Goal: Transaction & Acquisition: Purchase product/service

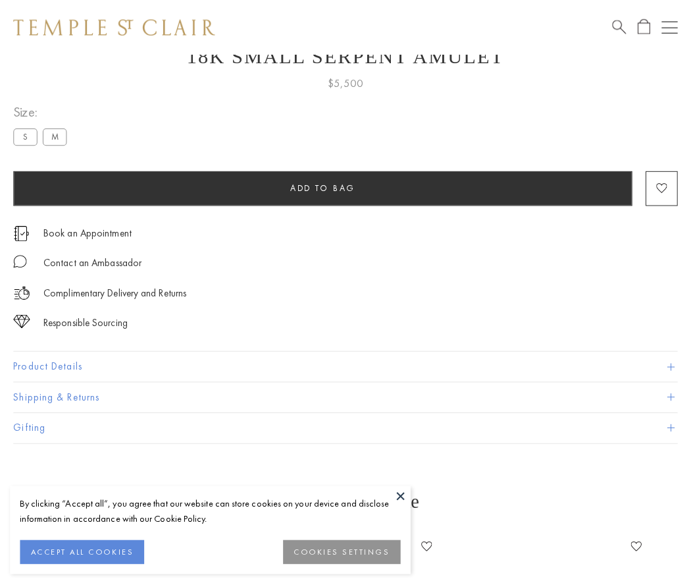
scroll to position [53, 0]
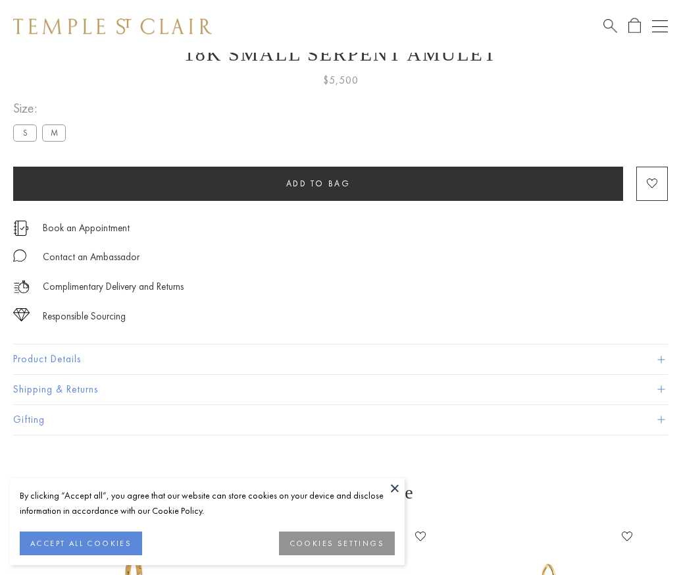
click at [318, 183] on span "Add to bag" at bounding box center [318, 183] width 65 height 11
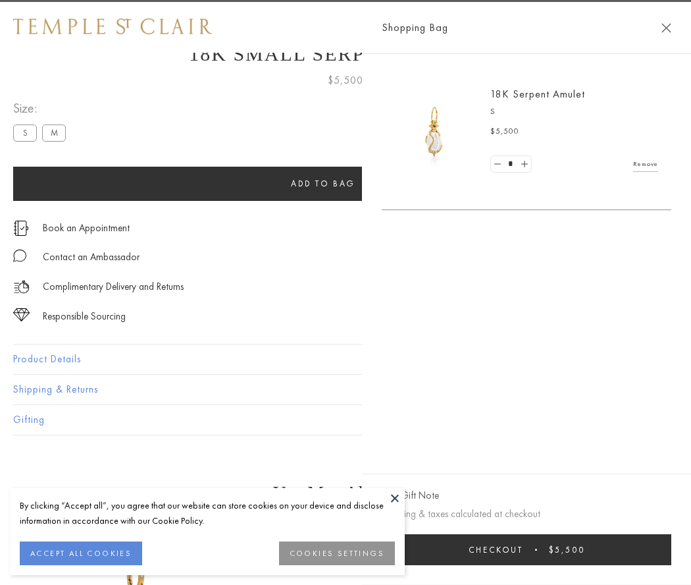
click at [523, 549] on span "Checkout" at bounding box center [496, 549] width 55 height 11
